Goal: Information Seeking & Learning: Learn about a topic

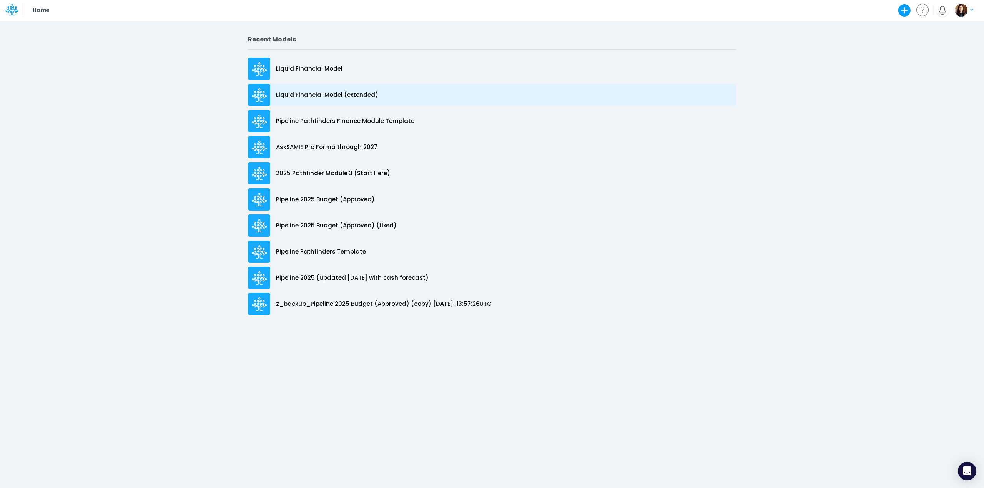
click at [360, 98] on p "Liquid Financial Model (extended)" at bounding box center [327, 95] width 102 height 9
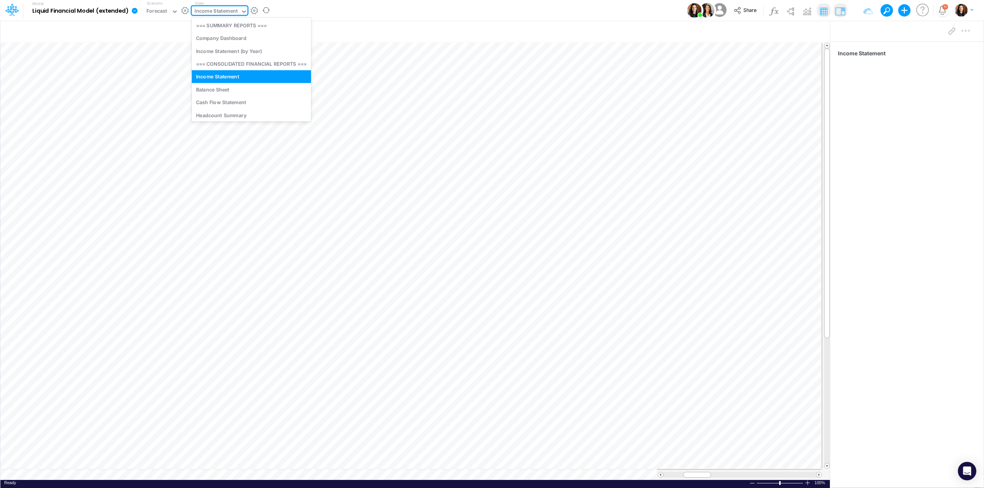
click at [224, 11] on div "Income Statement" at bounding box center [215, 11] width 43 height 9
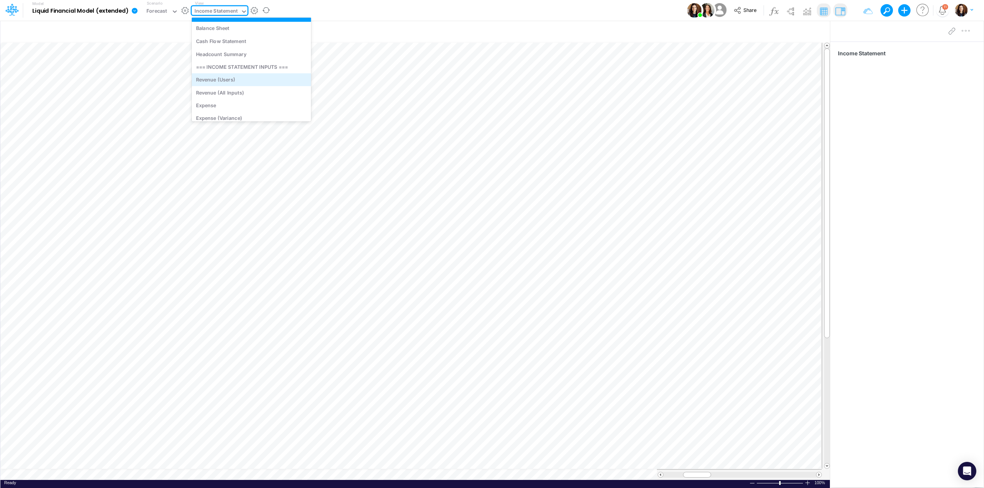
click at [257, 80] on div "Revenue (Users)" at bounding box center [252, 79] width 120 height 13
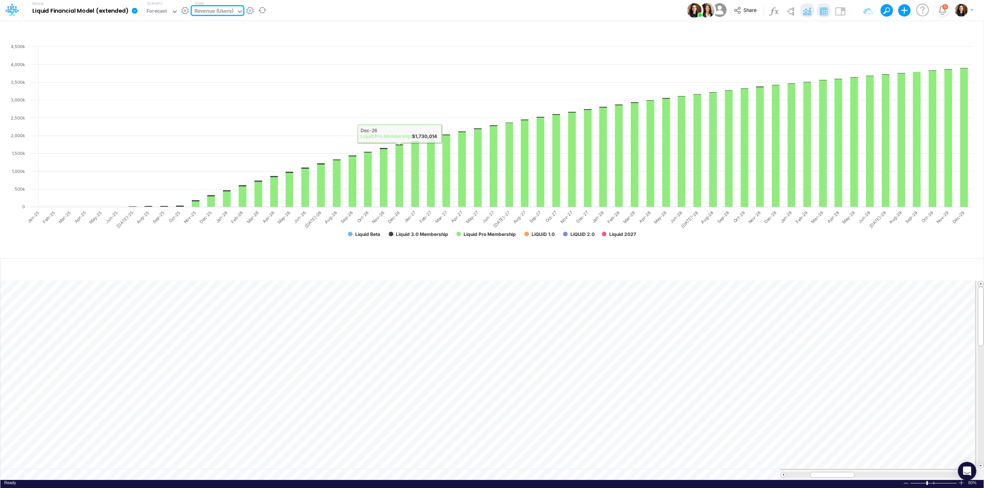
click at [233, 13] on div "Revenue (Users)" at bounding box center [213, 11] width 39 height 9
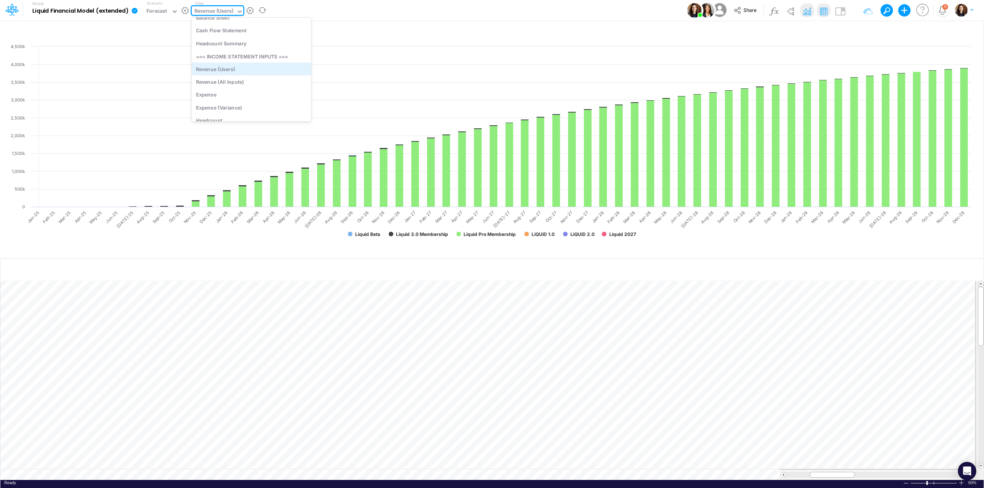
scroll to position [102, 0]
click at [248, 75] on div "Expense" at bounding box center [252, 74] width 120 height 13
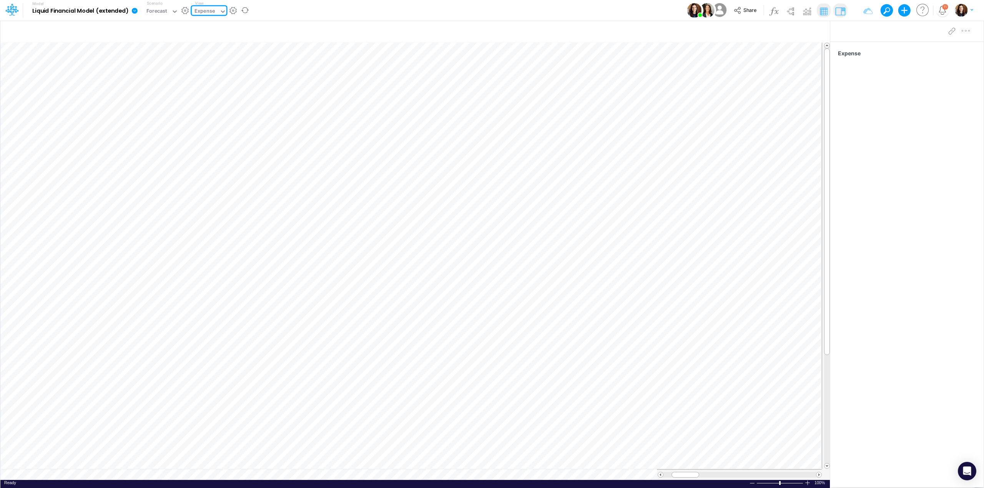
click at [427, 10] on div "Model Liquid Financial Model (extended) Edit model settings Duplicate Import Qu…" at bounding box center [492, 10] width 886 height 21
click at [211, 12] on div "Expense" at bounding box center [204, 11] width 20 height 9
click at [399, 8] on div "Model Liquid Financial Model (extended) Edit model settings Duplicate Import Qu…" at bounding box center [492, 10] width 886 height 21
click at [12, 7] on icon at bounding box center [12, 8] width 4 height 5
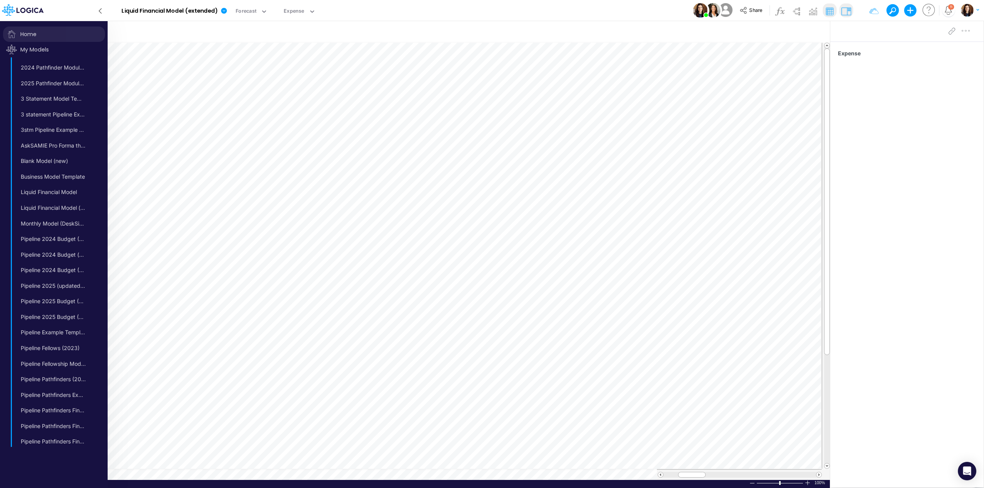
click at [25, 30] on span "Home" at bounding box center [54, 34] width 102 height 15
